Goal: Task Accomplishment & Management: Manage account settings

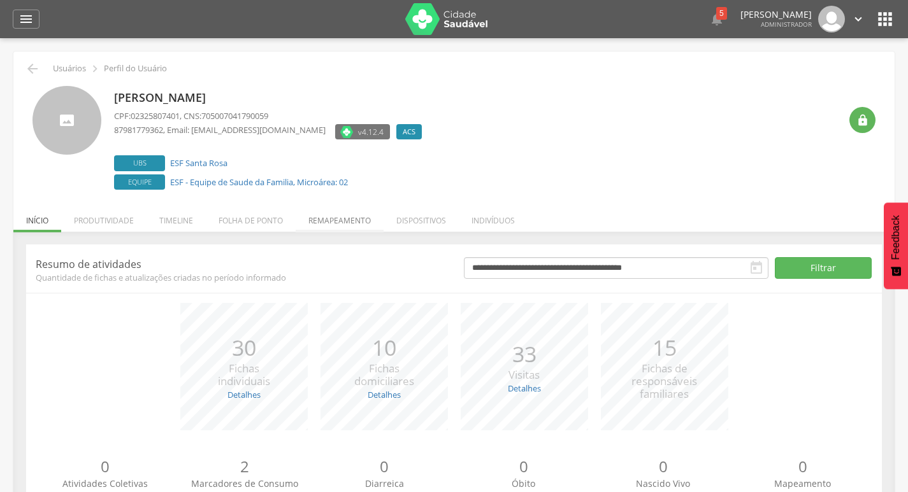
click at [352, 223] on li "Remapeamento" at bounding box center [340, 218] width 88 height 30
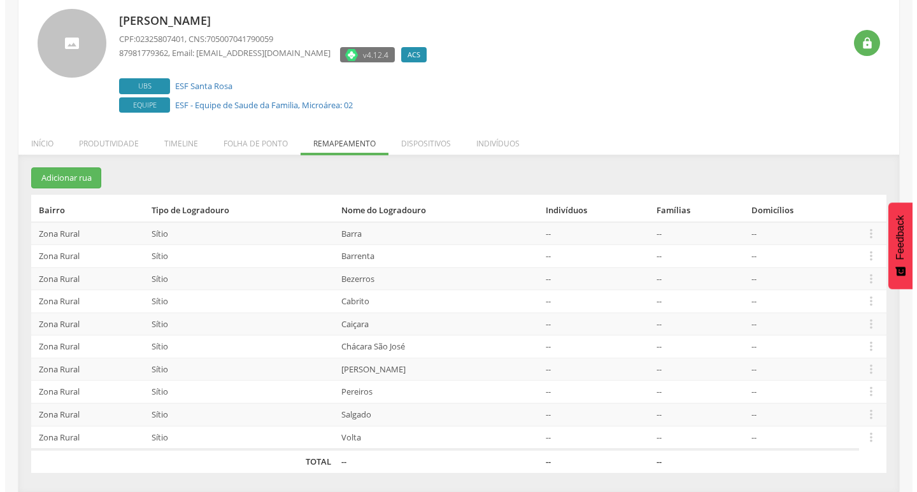
scroll to position [78, 0]
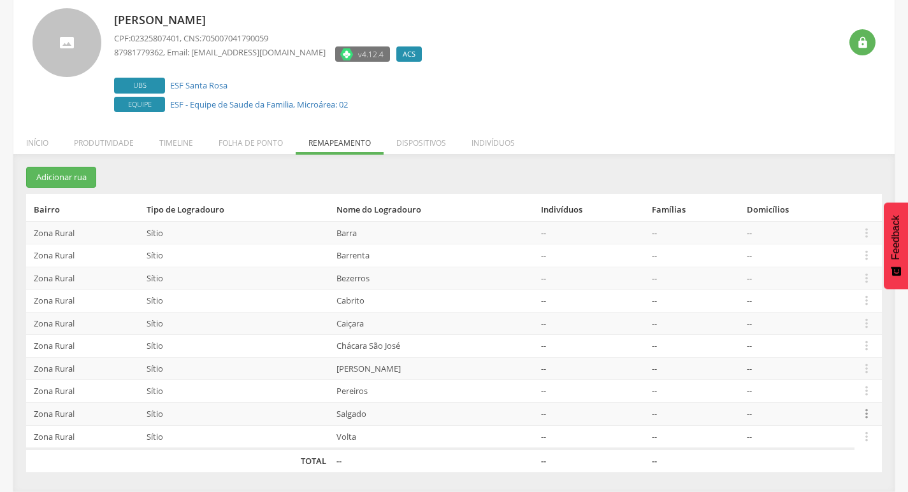
click at [860, 411] on icon "" at bounding box center [866, 414] width 14 height 14
click at [811, 371] on link "Desalocar famílias" at bounding box center [822, 364] width 101 height 16
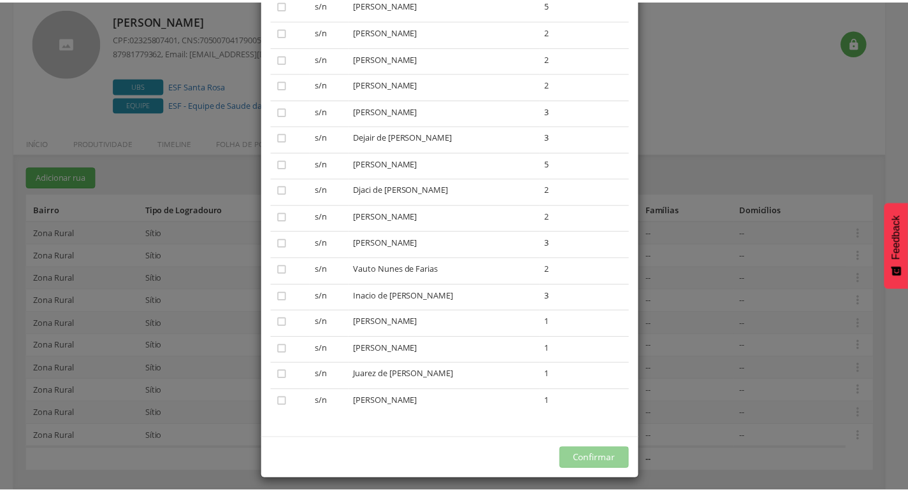
scroll to position [215, 0]
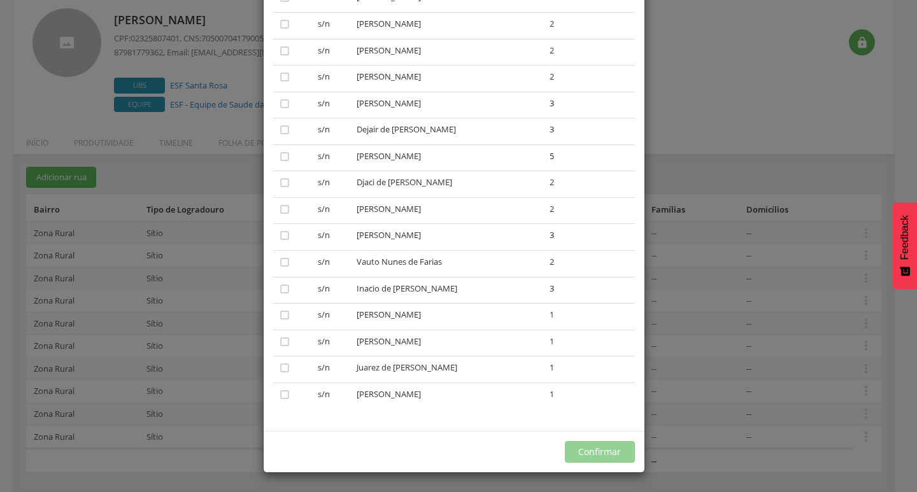
click at [764, 161] on div "× Desalocar Famílias A lista abaixo apresenta as casas da Salgado que estão alo…" at bounding box center [458, 246] width 917 height 492
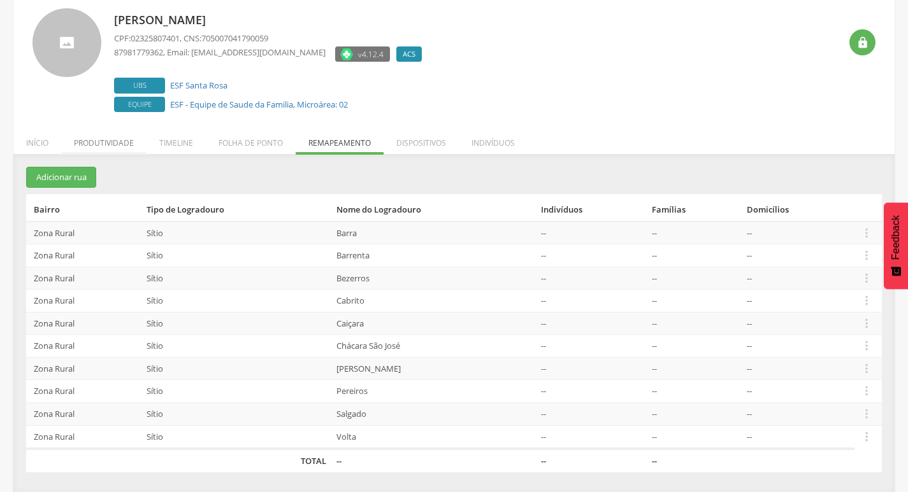
click at [95, 150] on li "Produtividade" at bounding box center [103, 140] width 85 height 30
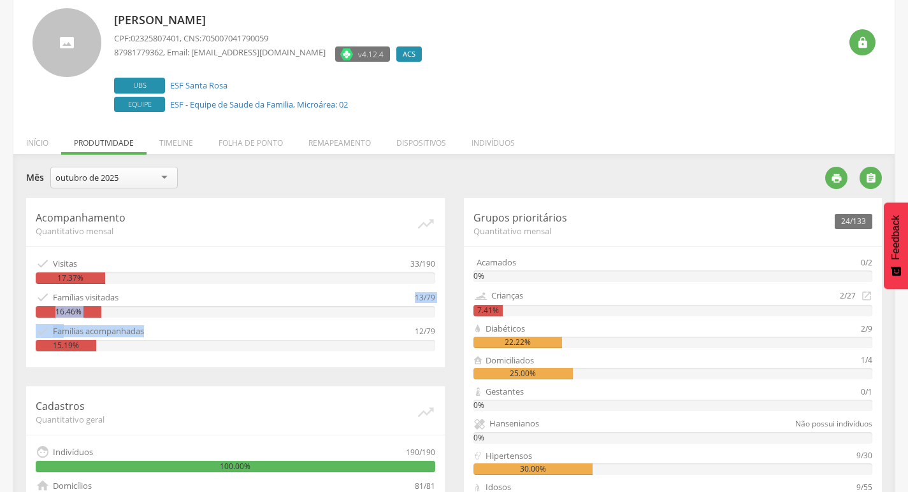
drag, startPoint x: 311, startPoint y: 296, endPoint x: 429, endPoint y: 220, distance: 140.1
click at [391, 301] on div " Famílias visitadas" at bounding box center [225, 297] width 379 height 14
drag, startPoint x: 429, startPoint y: 220, endPoint x: 420, endPoint y: 300, distance: 80.1
click at [432, 353] on div "Acompanhamento Quantitativo mensal   Visitas 33/190 17.37%  Famílias visitad…" at bounding box center [235, 282] width 418 height 169
click at [414, 287] on div "Acompanhamento Quantitativo mensal   Visitas 33/190 17.37%  Famílias visitad…" at bounding box center [235, 282] width 418 height 169
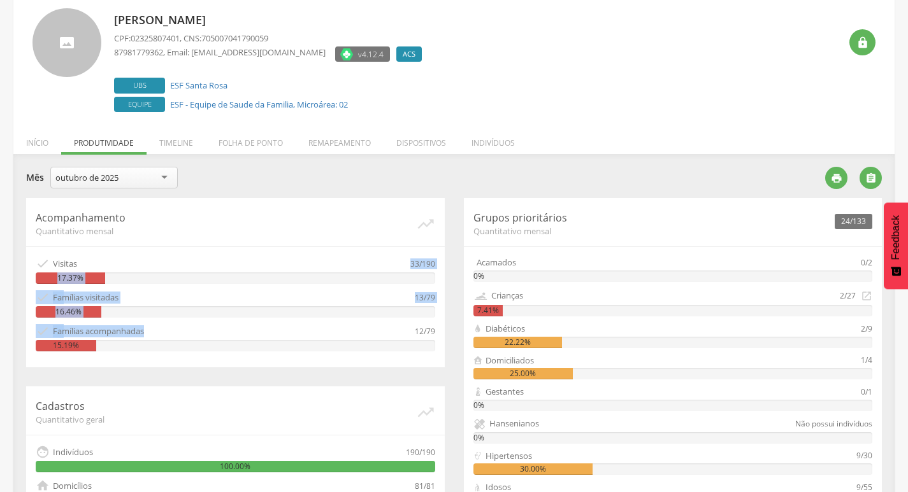
click at [399, 334] on div "Acompanhamento Quantitativo mensal   Visitas 33/190 17.37%  Famílias visitad…" at bounding box center [235, 282] width 418 height 169
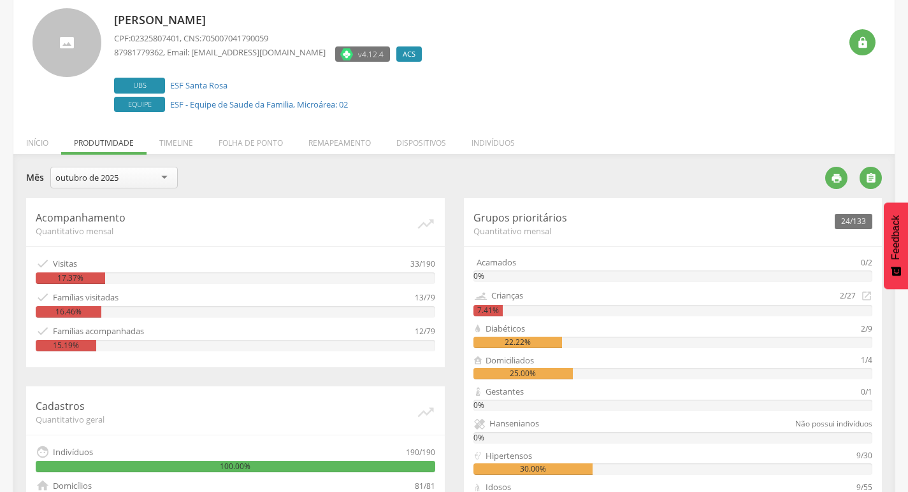
click at [440, 368] on div "Acompanhamento Quantitativo mensal   Visitas 33/190 17.37%  Famílias visitad…" at bounding box center [235, 282] width 418 height 169
click at [425, 362] on div "Acompanhamento Quantitativo mensal   Visitas 33/190 17.37%  Famílias visitad…" at bounding box center [235, 282] width 418 height 169
click at [424, 362] on div "Acompanhamento Quantitativo mensal   Visitas 33/190 17.37%  Famílias visitad…" at bounding box center [235, 282] width 418 height 169
click at [424, 364] on div "Acompanhamento Quantitativo mensal   Visitas 33/190 17.37%  Famílias visitad…" at bounding box center [235, 282] width 418 height 169
click at [423, 362] on div "Acompanhamento Quantitativo mensal   Visitas 33/190 17.37%  Famílias visitad…" at bounding box center [235, 282] width 418 height 169
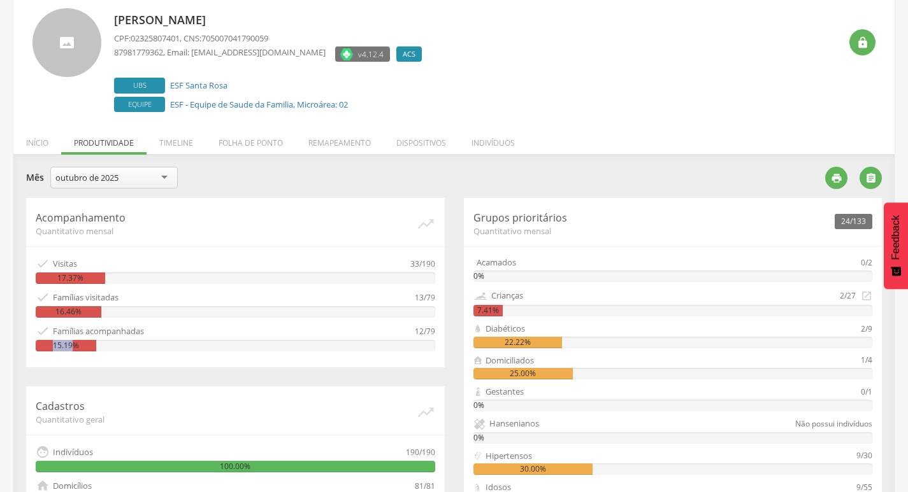
click at [424, 365] on div "Acompanhamento Quantitativo mensal   Visitas 33/190 17.37%  Famílias visitad…" at bounding box center [235, 282] width 418 height 169
click at [424, 363] on div "Acompanhamento Quantitativo mensal   Visitas 33/190 17.37%  Famílias visitad…" at bounding box center [235, 282] width 418 height 169
click at [424, 362] on div "Acompanhamento Quantitativo mensal   Visitas 33/190 17.37%  Famílias visitad…" at bounding box center [235, 282] width 418 height 169
click at [424, 361] on div "Acompanhamento Quantitativo mensal   Visitas 33/190 17.37%  Famílias visitad…" at bounding box center [235, 282] width 418 height 169
